Goal: Transaction & Acquisition: Purchase product/service

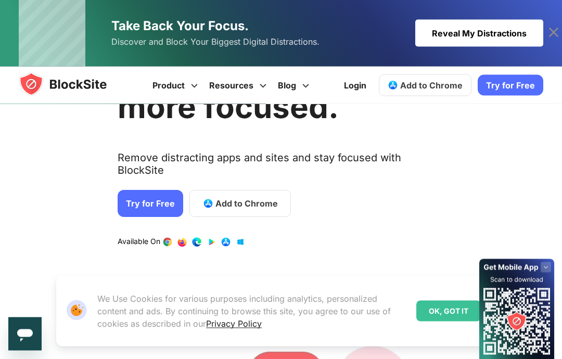
scroll to position [90, 0]
click at [139, 190] on link "Try for Free" at bounding box center [151, 203] width 66 height 27
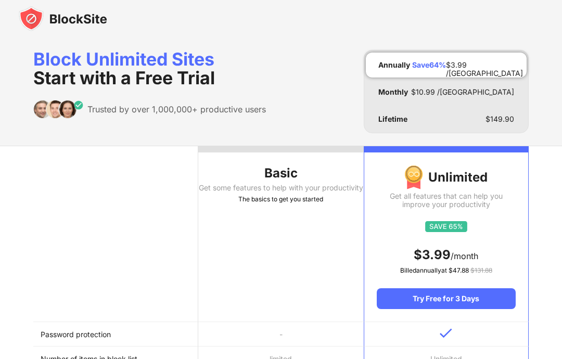
click at [515, 111] on div "Lifetime $ 149.90" at bounding box center [446, 119] width 161 height 25
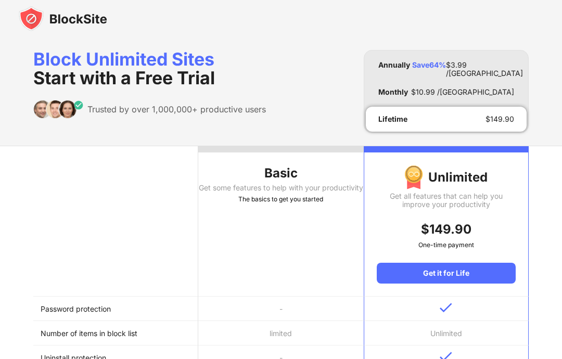
click at [504, 65] on div "$ 3.99 /MO" at bounding box center [484, 65] width 77 height 8
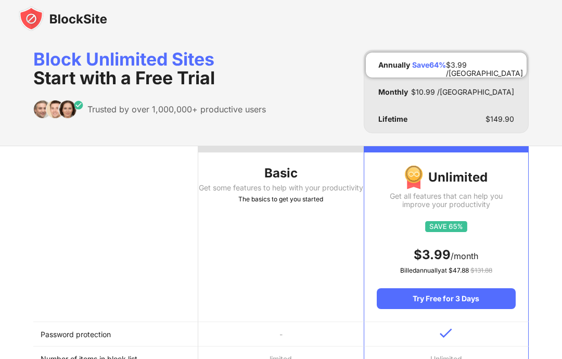
click at [293, 186] on div "Get some features to help with your productivity" at bounding box center [280, 188] width 165 height 8
click at [280, 192] on div "Get some features to help with your productivity" at bounding box center [280, 188] width 165 height 8
click at [288, 169] on div "Basic" at bounding box center [280, 173] width 165 height 17
click at [296, 215] on th "Basic Get some features to help with your productivity The basics to get you st…" at bounding box center [280, 234] width 165 height 176
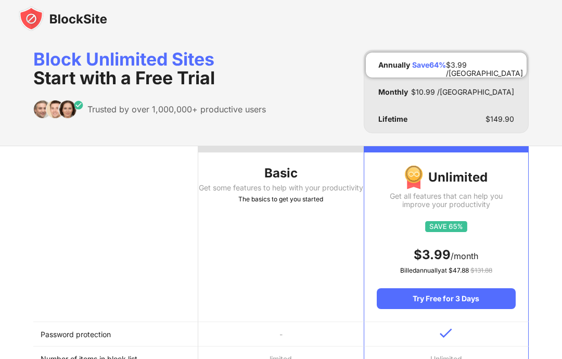
click at [296, 215] on th "Basic Get some features to help with your productivity The basics to get you st…" at bounding box center [280, 234] width 165 height 176
click at [307, 204] on div "The basics to get you started" at bounding box center [280, 199] width 165 height 10
click at [38, 19] on img at bounding box center [63, 18] width 88 height 25
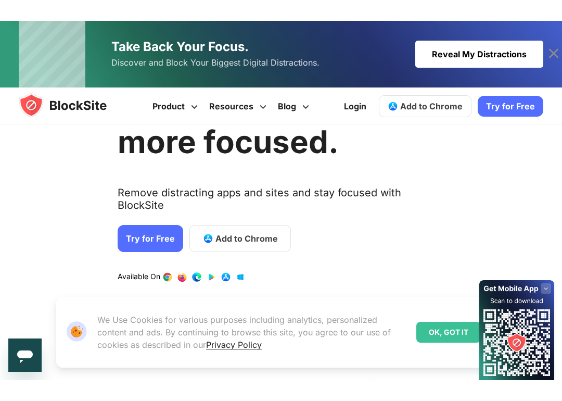
scroll to position [37, 0]
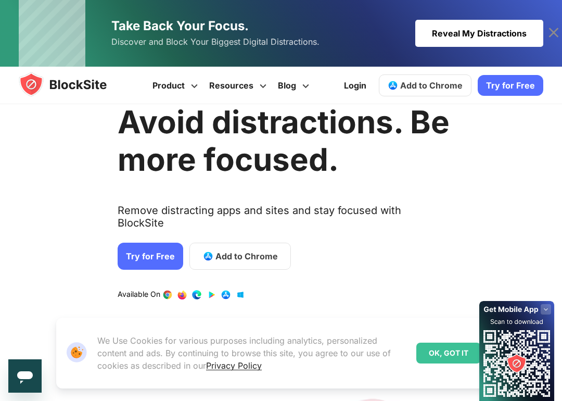
click at [525, 133] on div "Avoid distractions. Be more focused. Remove distracting apps and sites and stay…" at bounding box center [275, 381] width 562 height 598
click at [520, 91] on link "Try for Free" at bounding box center [511, 85] width 66 height 21
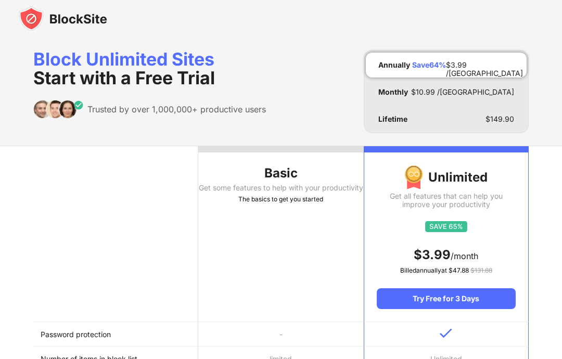
click at [266, 234] on th "Basic Get some features to help with your productivity The basics to get you st…" at bounding box center [280, 234] width 165 height 176
click at [265, 234] on th "Basic Get some features to help with your productivity The basics to get you st…" at bounding box center [280, 234] width 165 height 176
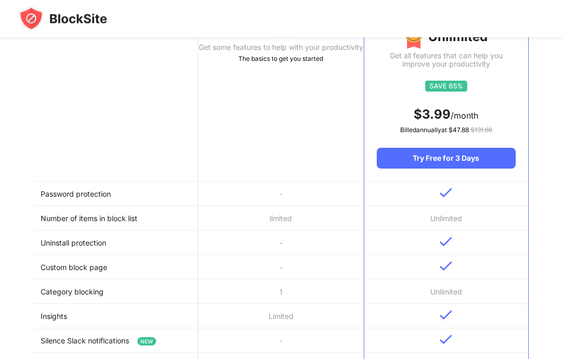
click at [292, 104] on th "Basic Get some features to help with your productivity The basics to get you st…" at bounding box center [280, 94] width 165 height 176
click at [270, 153] on th "Basic Get some features to help with your productivity The basics to get you st…" at bounding box center [280, 94] width 165 height 176
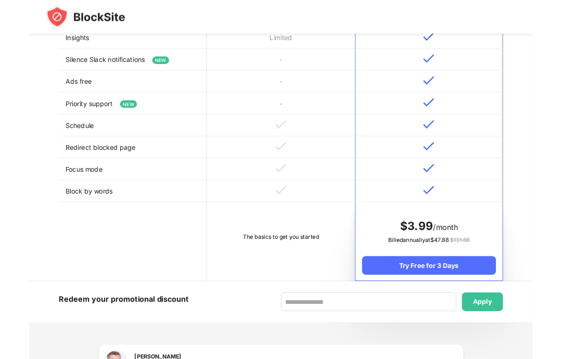
scroll to position [456, 0]
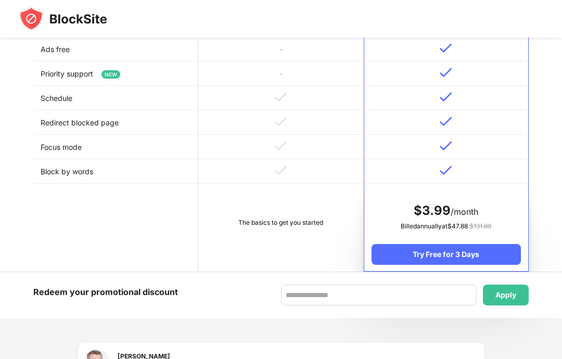
click at [290, 228] on div "The basics to get you started" at bounding box center [281, 222] width 150 height 10
click at [283, 263] on td "The basics to get you started" at bounding box center [280, 228] width 165 height 88
click at [283, 262] on td "The basics to get you started" at bounding box center [280, 228] width 165 height 88
click at [285, 251] on td "The basics to get you started" at bounding box center [280, 228] width 165 height 88
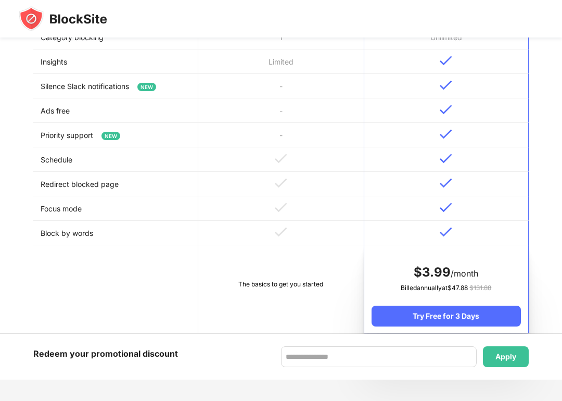
click at [296, 309] on td "The basics to get you started" at bounding box center [280, 289] width 165 height 88
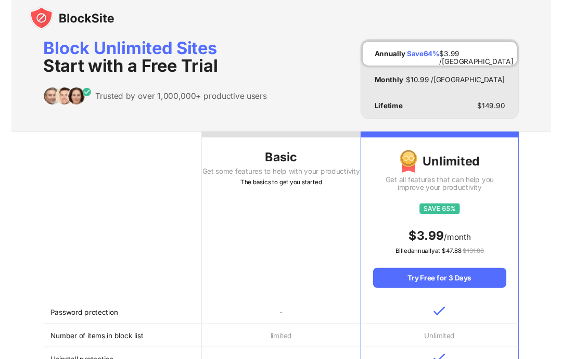
scroll to position [0, 0]
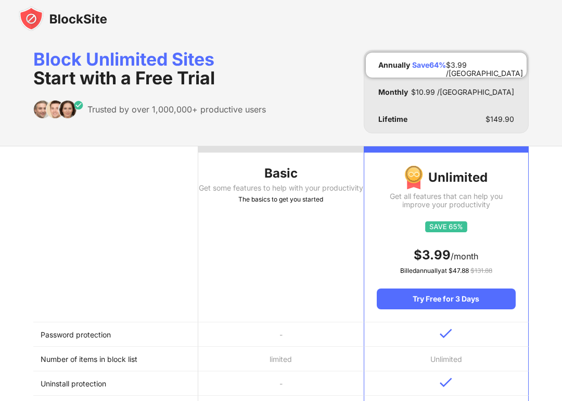
click at [314, 217] on th "Basic Get some features to help with your productivity The basics to get you st…" at bounding box center [280, 234] width 165 height 176
click at [313, 217] on th "Basic Get some features to help with your productivity The basics to get you st…" at bounding box center [280, 234] width 165 height 176
click at [310, 203] on div "The basics to get you started" at bounding box center [280, 199] width 165 height 10
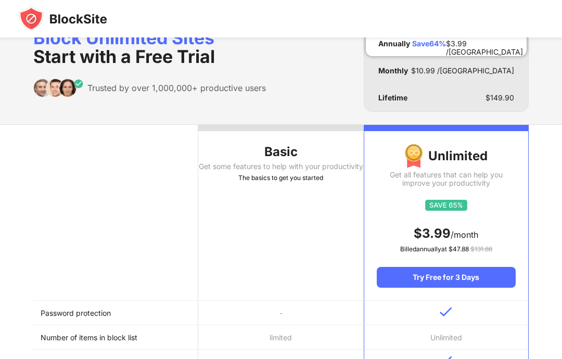
click at [170, 236] on th at bounding box center [115, 213] width 165 height 176
click at [169, 236] on th at bounding box center [115, 213] width 165 height 176
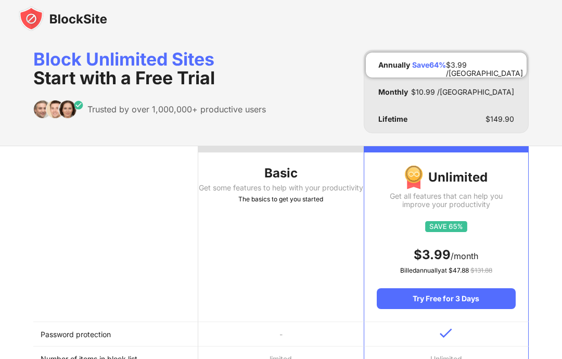
click at [308, 240] on th "Basic Get some features to help with your productivity The basics to get you st…" at bounding box center [280, 234] width 165 height 176
click at [307, 240] on th "Basic Get some features to help with your productivity The basics to get you st…" at bounding box center [280, 234] width 165 height 176
click at [275, 255] on th "Basic Get some features to help with your productivity The basics to get you st…" at bounding box center [280, 234] width 165 height 176
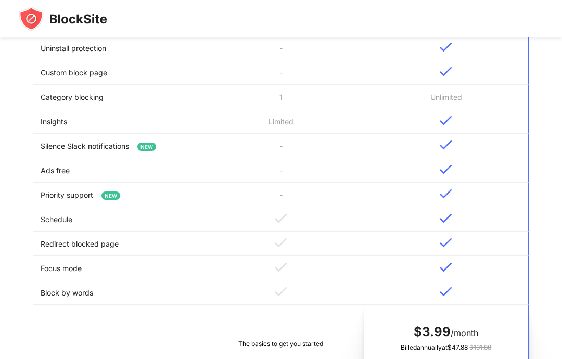
click at [95, 256] on td "Redirect blocked page" at bounding box center [115, 244] width 165 height 24
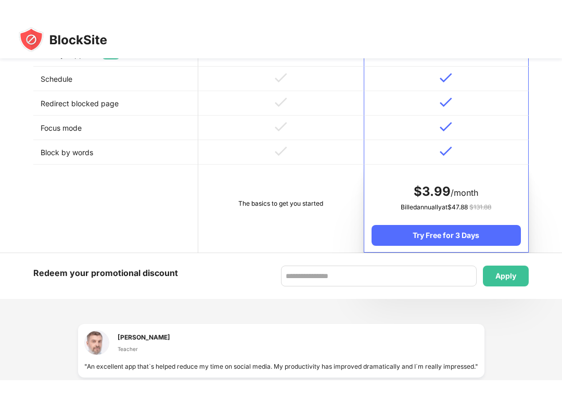
scroll to position [456, 0]
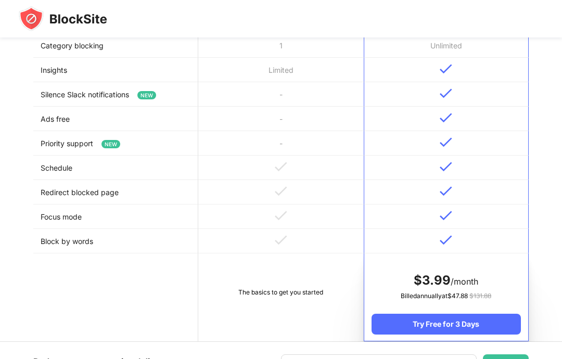
click at [79, 162] on td "Schedule" at bounding box center [115, 168] width 165 height 24
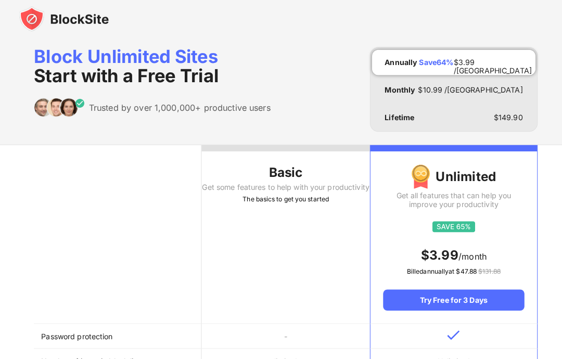
scroll to position [0, 0]
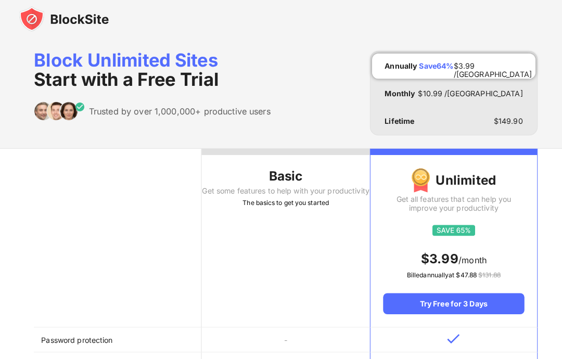
click at [31, 18] on img at bounding box center [63, 18] width 88 height 25
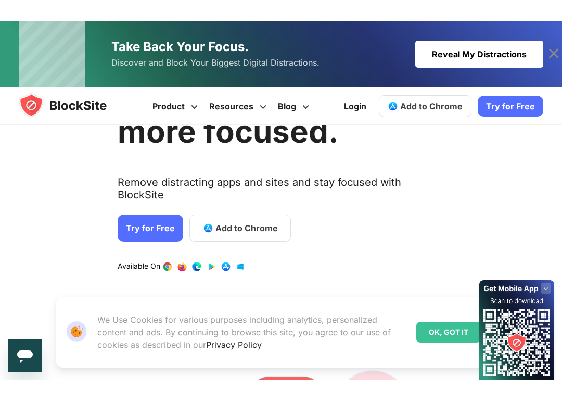
scroll to position [45, 0]
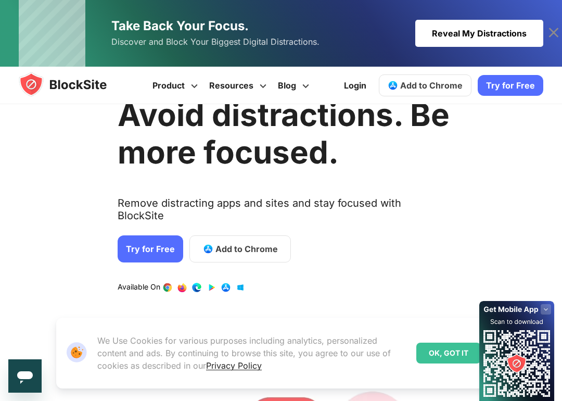
click at [254, 242] on span "Add to Chrome" at bounding box center [246, 248] width 62 height 12
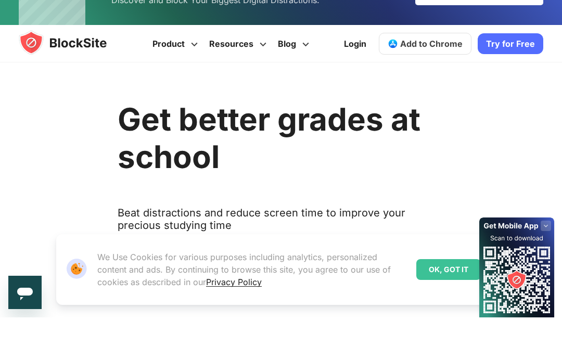
scroll to position [45, 0]
